Goal: Register for event/course

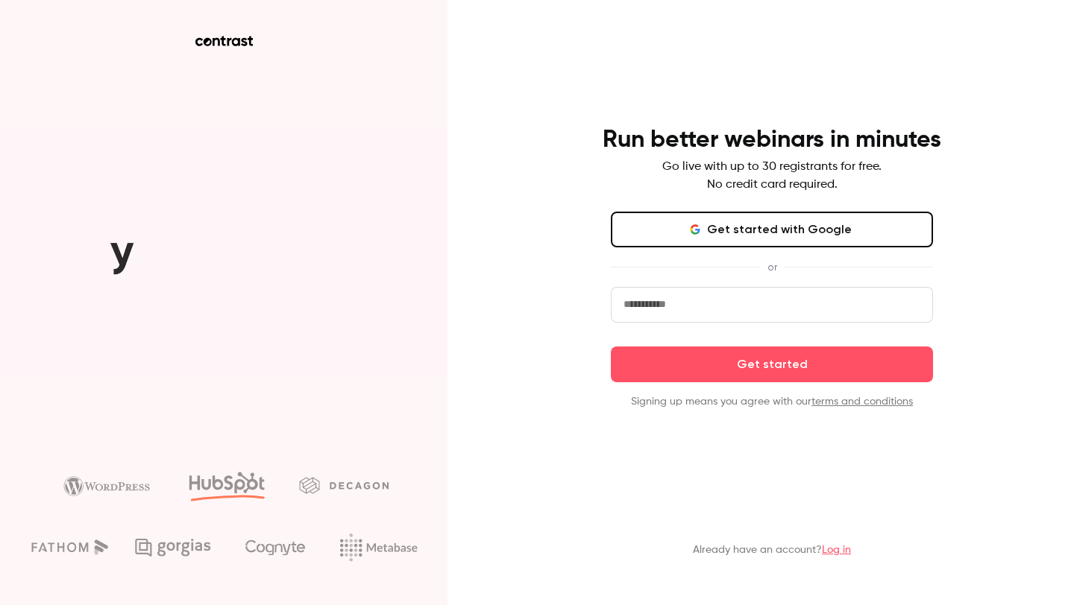
click at [708, 236] on button "Get started with Google" at bounding box center [772, 230] width 322 height 36
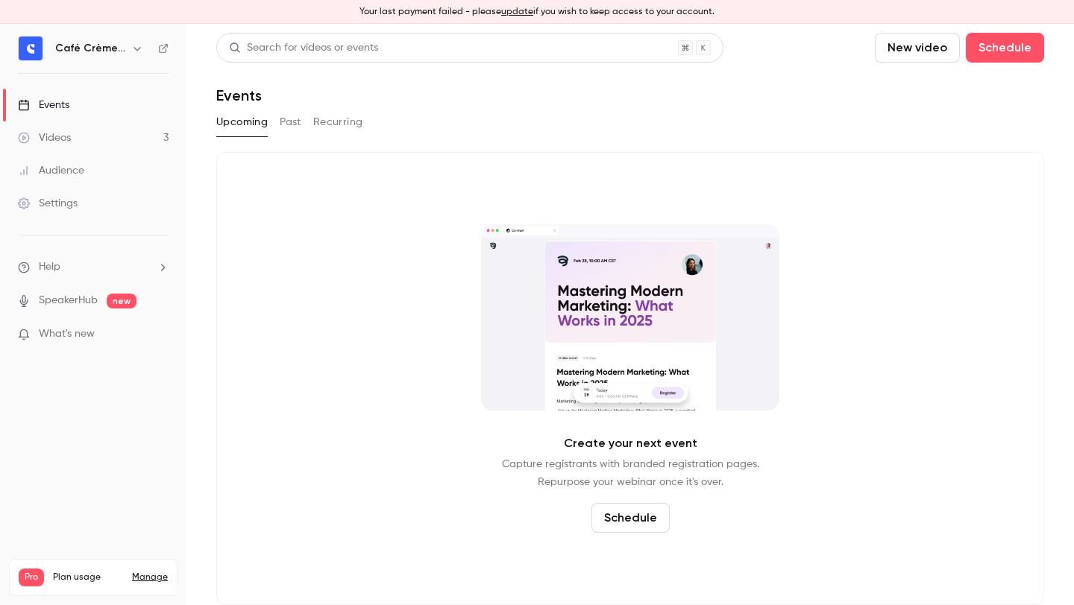
click at [287, 122] on button "Past" at bounding box center [291, 122] width 22 height 24
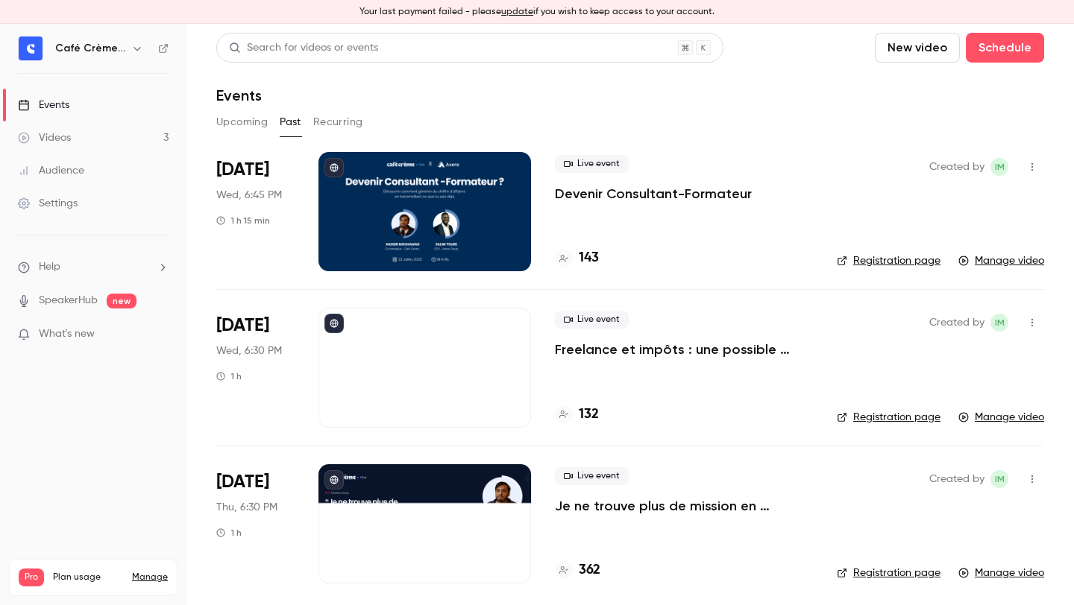
scroll to position [5, 0]
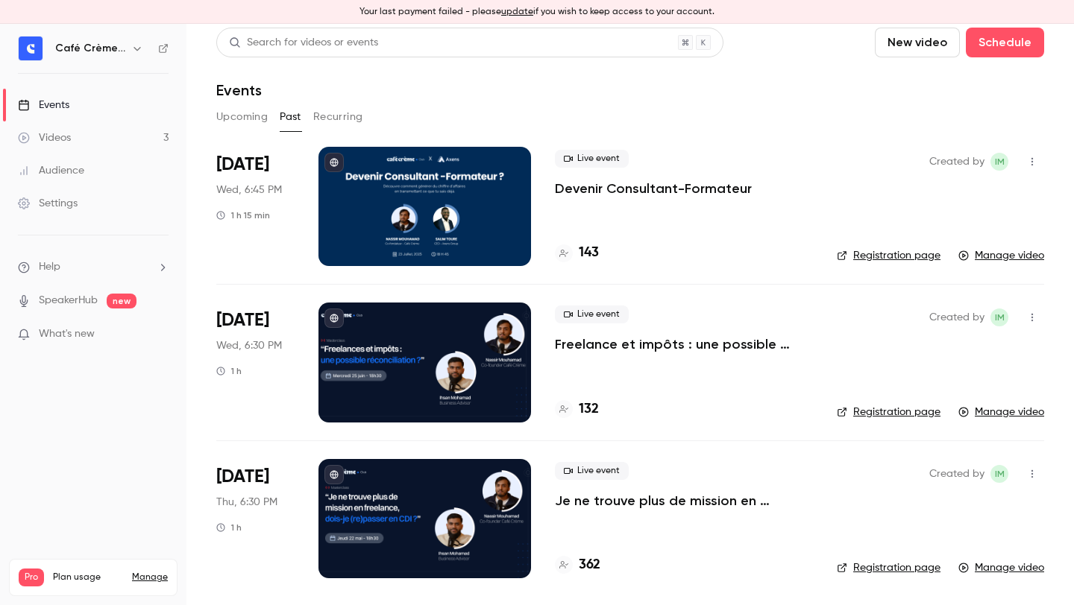
click at [892, 415] on link "Registration page" at bounding box center [889, 412] width 104 height 15
